Goal: Task Accomplishment & Management: Manage account settings

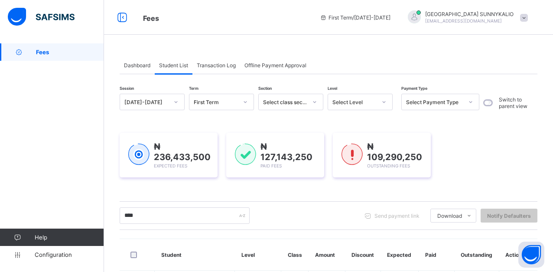
scroll to position [110, 0]
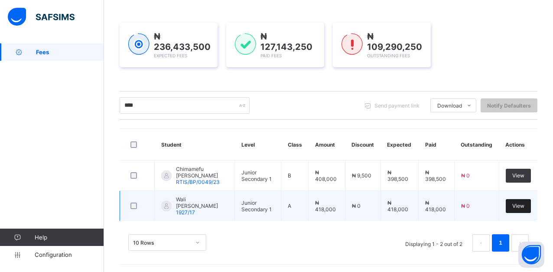
click at [525, 206] on span "View" at bounding box center [518, 205] width 12 height 7
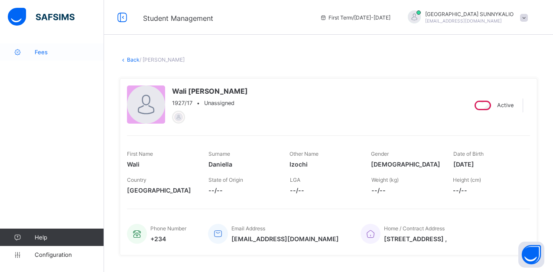
click at [42, 54] on span "Fees" at bounding box center [69, 52] width 69 height 7
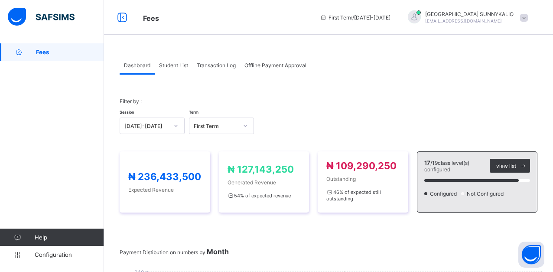
click at [172, 69] on div "Student List" at bounding box center [174, 64] width 38 height 17
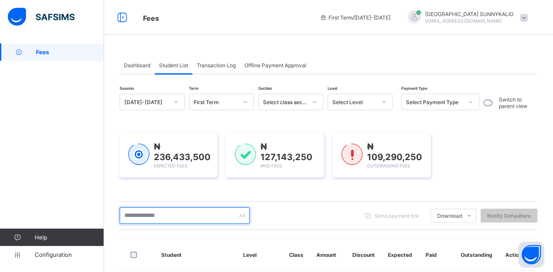
click at [173, 219] on input "text" at bounding box center [185, 215] width 130 height 16
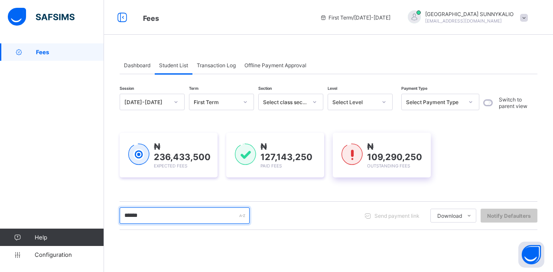
type input "******"
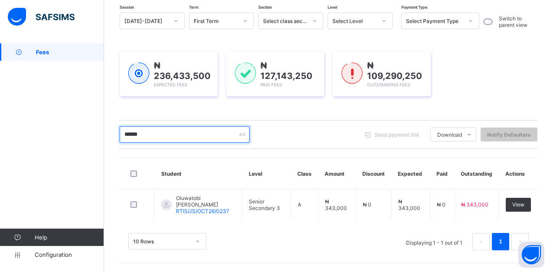
scroll to position [81, 0]
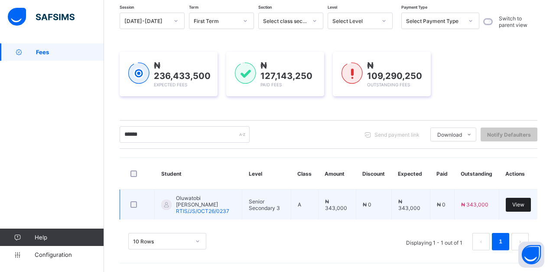
click at [520, 205] on span "View" at bounding box center [518, 204] width 12 height 7
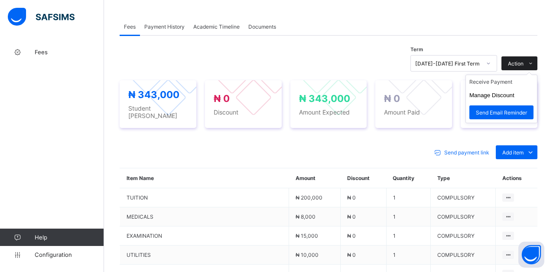
scroll to position [303, 0]
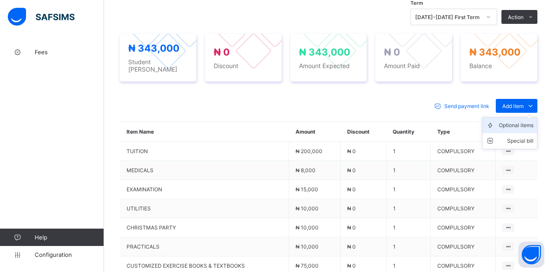
click at [520, 127] on div "Optional items" at bounding box center [516, 125] width 35 height 9
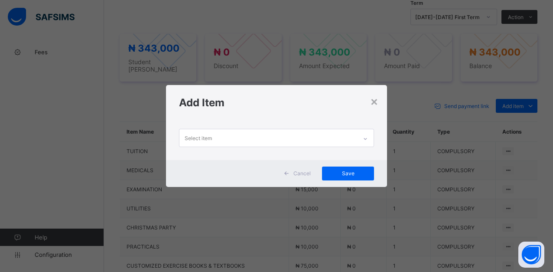
click at [367, 137] on icon at bounding box center [365, 138] width 5 height 9
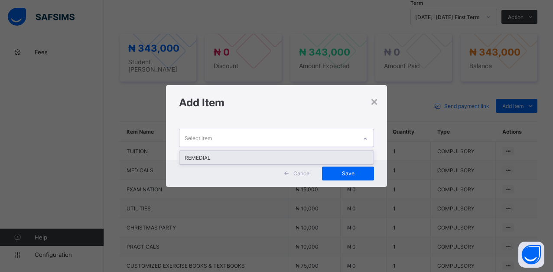
click at [206, 160] on div "REMEDIAL" at bounding box center [276, 157] width 194 height 13
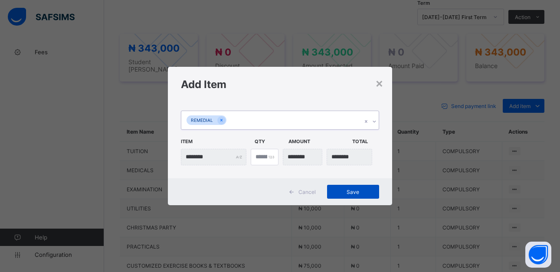
click at [352, 191] on span "Save" at bounding box center [352, 192] width 39 height 7
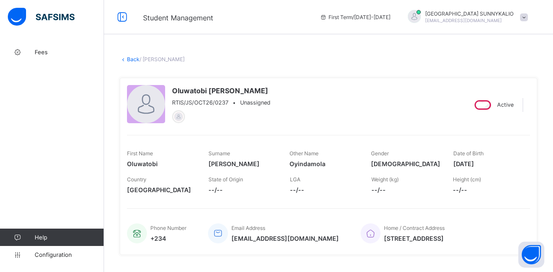
scroll to position [0, 0]
click at [130, 62] on link "Back" at bounding box center [133, 59] width 13 height 7
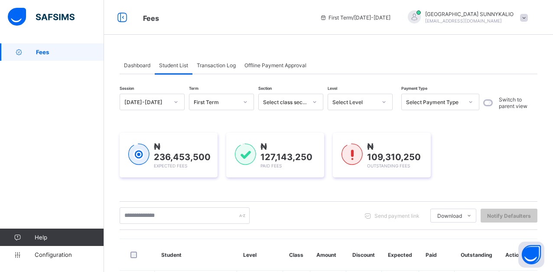
click at [181, 170] on div "₦ 236,453,500 Expected Fees" at bounding box center [169, 155] width 98 height 45
click at [188, 220] on input "text" at bounding box center [185, 215] width 130 height 16
click at [183, 219] on input "text" at bounding box center [185, 215] width 130 height 16
click at [189, 218] on input "***" at bounding box center [185, 215] width 130 height 16
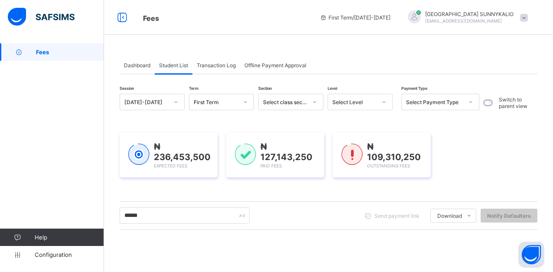
click at [528, 20] on span at bounding box center [524, 18] width 8 height 8
click at [265, 169] on div "₦ 127,143,250 Paid Fees" at bounding box center [275, 155] width 98 height 45
click at [381, 159] on span "₦ 109,310,250" at bounding box center [394, 151] width 54 height 21
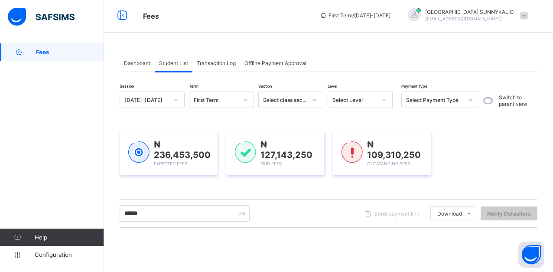
scroll to position [139, 0]
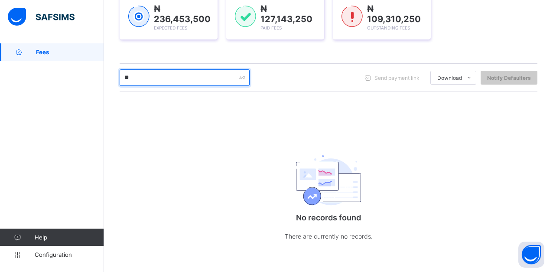
type input "*"
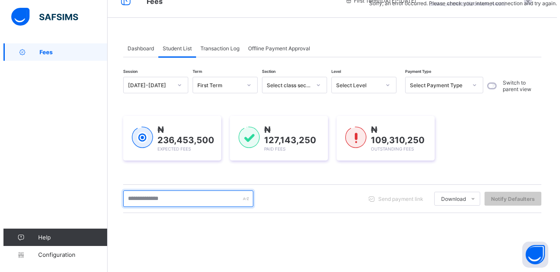
scroll to position [0, 0]
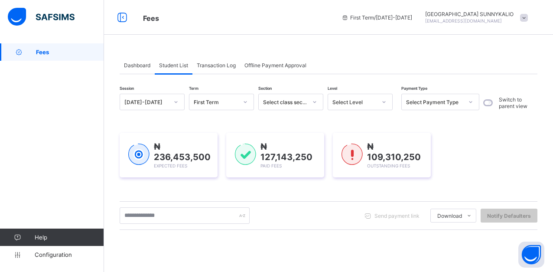
click at [528, 20] on span at bounding box center [524, 18] width 8 height 8
click at [500, 86] on span "Logout" at bounding box center [499, 84] width 57 height 10
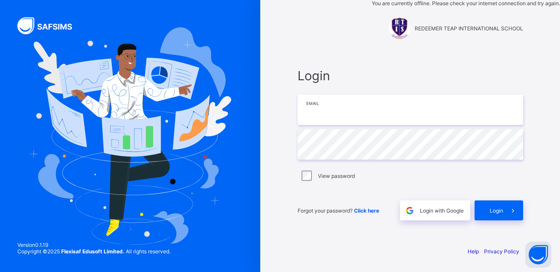
type input "**********"
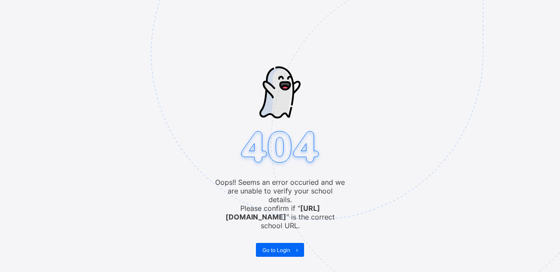
click at [342, 113] on img at bounding box center [377, 96] width 452 height 419
